Goal: Task Accomplishment & Management: Use online tool/utility

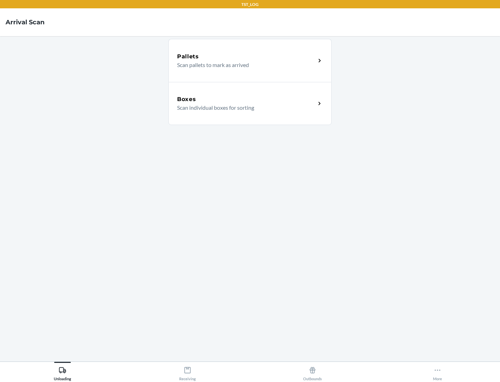
click at [246, 99] on div "Boxes" at bounding box center [246, 99] width 139 height 8
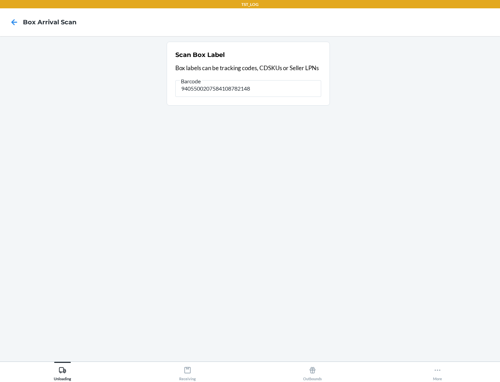
type input "9405500207584108782148"
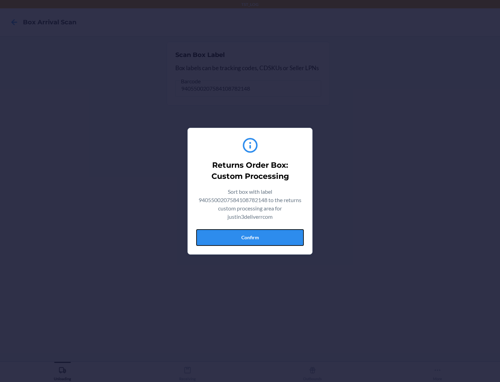
click at [250, 237] on button "Confirm" at bounding box center [250, 237] width 108 height 17
